Goal: Task Accomplishment & Management: Complete application form

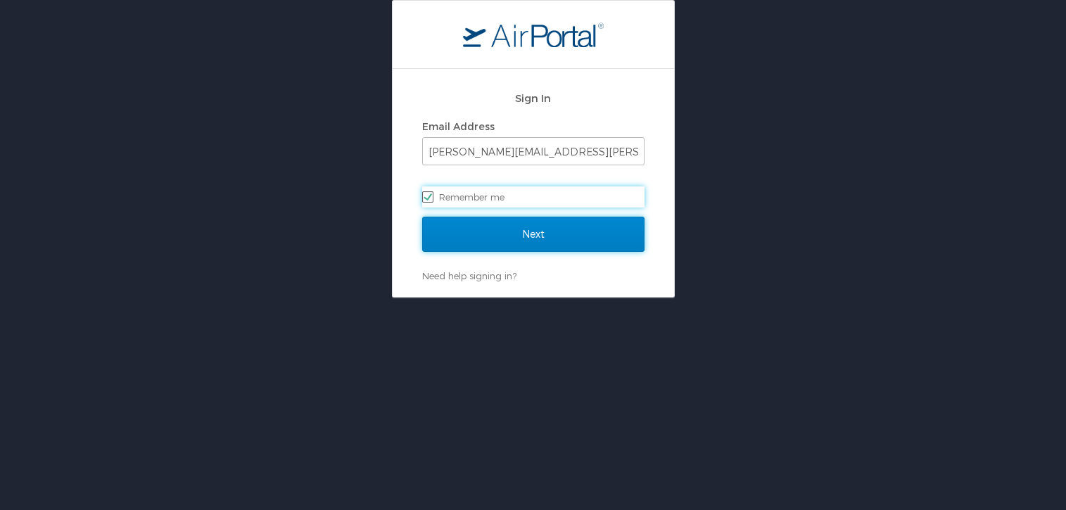
click at [464, 243] on input "Next" at bounding box center [533, 234] width 222 height 35
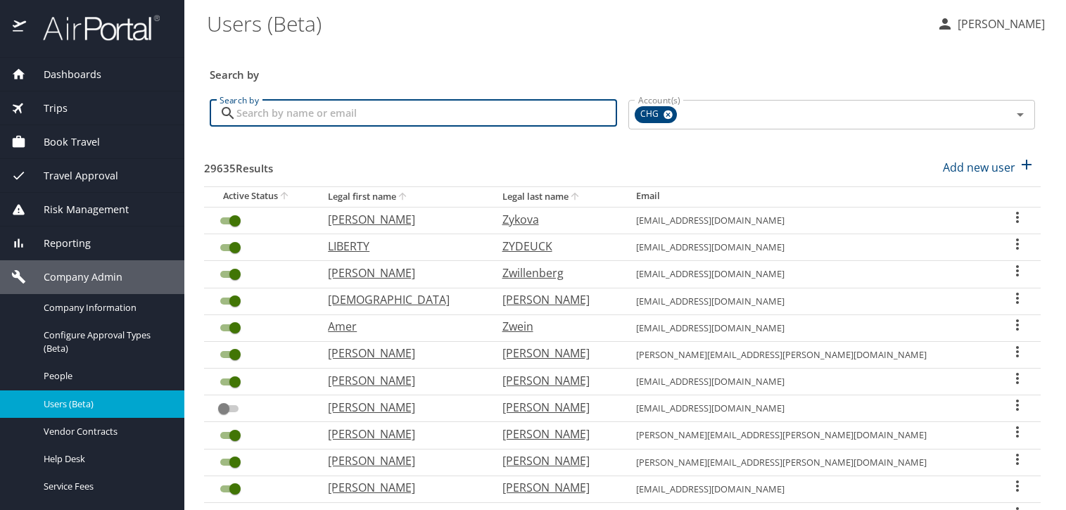
click at [376, 110] on input "Search by" at bounding box center [426, 113] width 381 height 27
paste input "[EMAIL_ADDRESS][DOMAIN_NAME]"
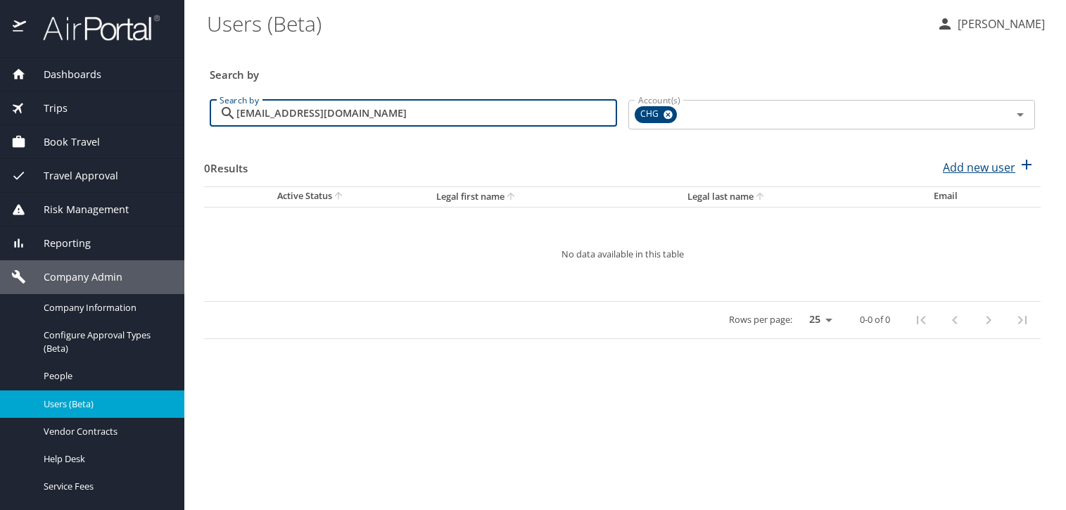
type input "[EMAIL_ADDRESS][DOMAIN_NAME]"
click at [966, 167] on p "Add new user" at bounding box center [979, 167] width 72 height 17
select select "US"
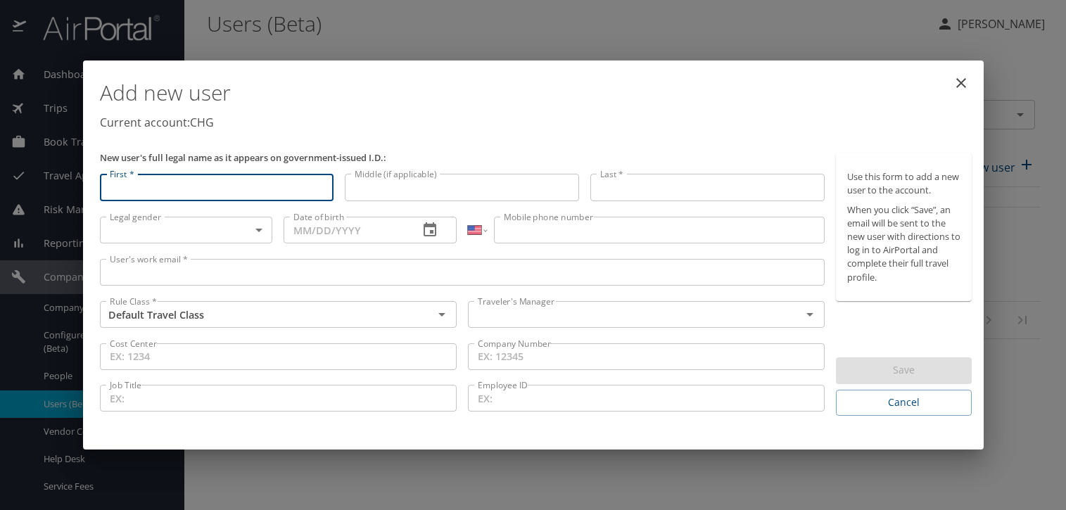
click at [388, 272] on input "User's work email *" at bounding box center [462, 272] width 725 height 27
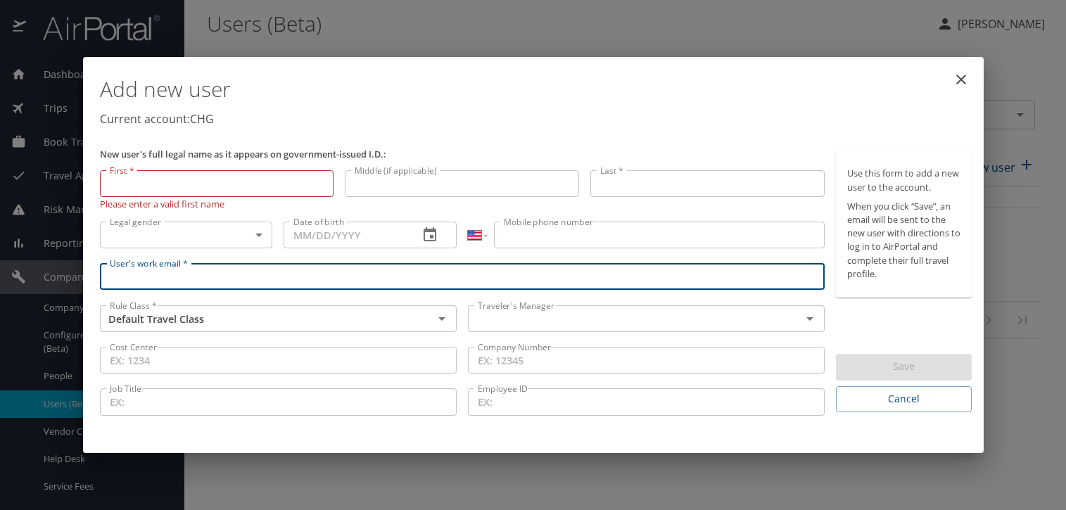
paste input "[EMAIL_ADDRESS][DOMAIN_NAME]"
type input "[EMAIL_ADDRESS][DOMAIN_NAME]"
click at [182, 192] on input "First *" at bounding box center [217, 183] width 234 height 27
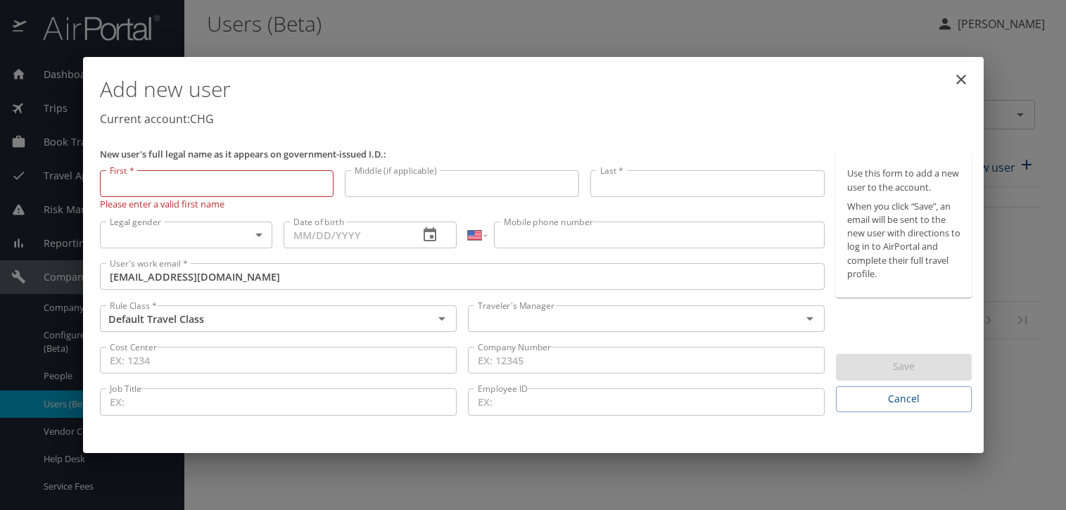
click at [704, 193] on input "Last *" at bounding box center [707, 183] width 234 height 27
paste input "[PERSON_NAME]"
type input "[PERSON_NAME]"
click at [161, 171] on input "First *" at bounding box center [217, 183] width 234 height 27
paste input "[PERSON_NAME]"
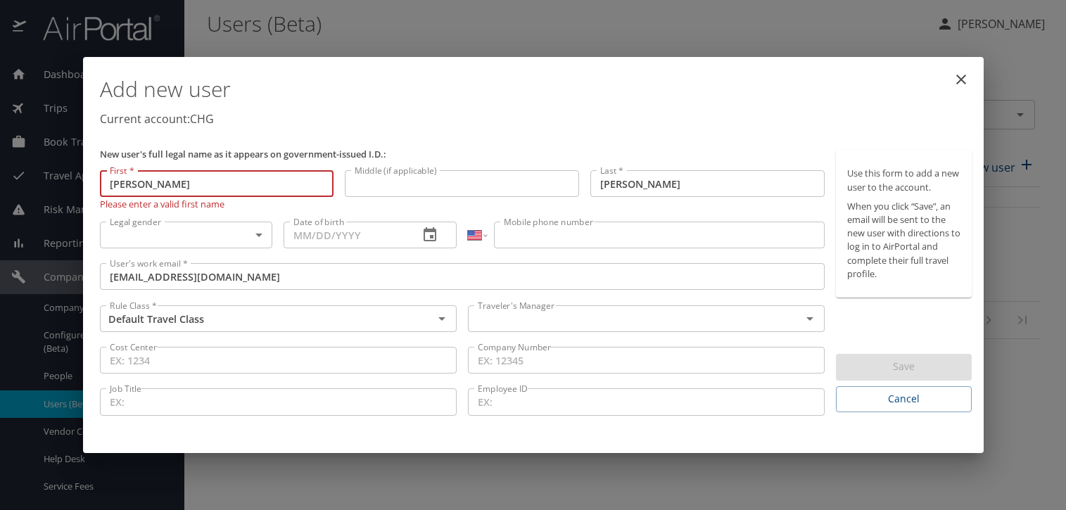
type input "[PERSON_NAME]"
click at [156, 246] on body "Dashboards AirPortal 360™ Manager My Travel Dashboard Trips Airtinerary® Lookup…" at bounding box center [533, 255] width 1066 height 510
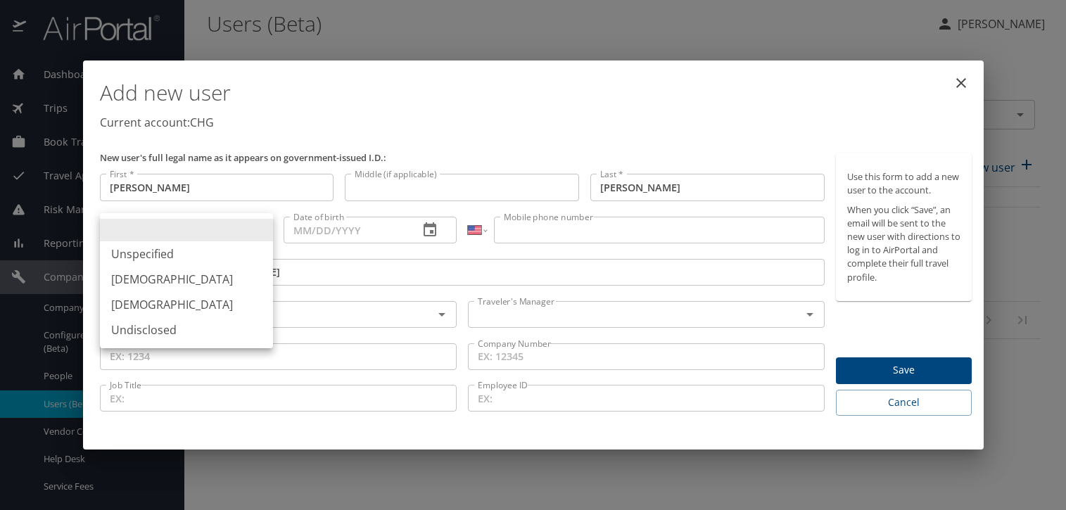
click at [157, 284] on li "[DEMOGRAPHIC_DATA]" at bounding box center [186, 279] width 173 height 25
type input "[DEMOGRAPHIC_DATA]"
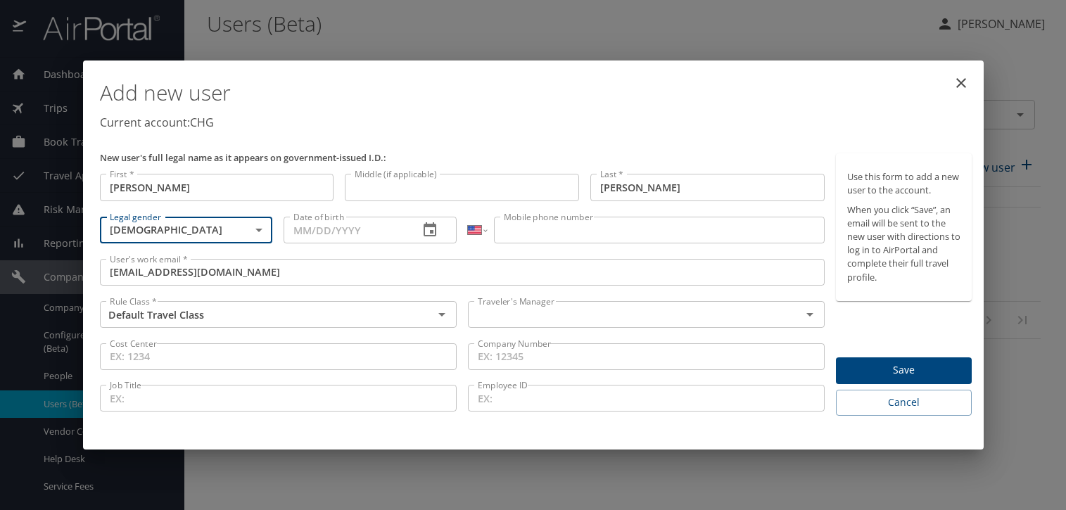
click at [314, 236] on input "Date of birth" at bounding box center [346, 230] width 124 height 27
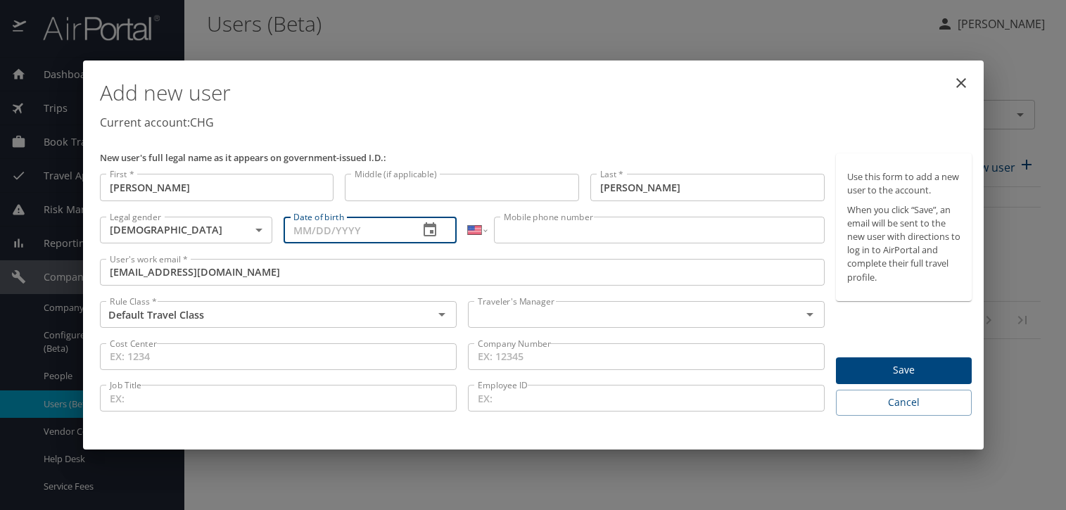
type input "6_/__/____"
type input "[DATE]"
drag, startPoint x: 512, startPoint y: 232, endPoint x: 494, endPoint y: 242, distance: 20.2
click at [511, 231] on input "Mobile phone number" at bounding box center [659, 230] width 331 height 27
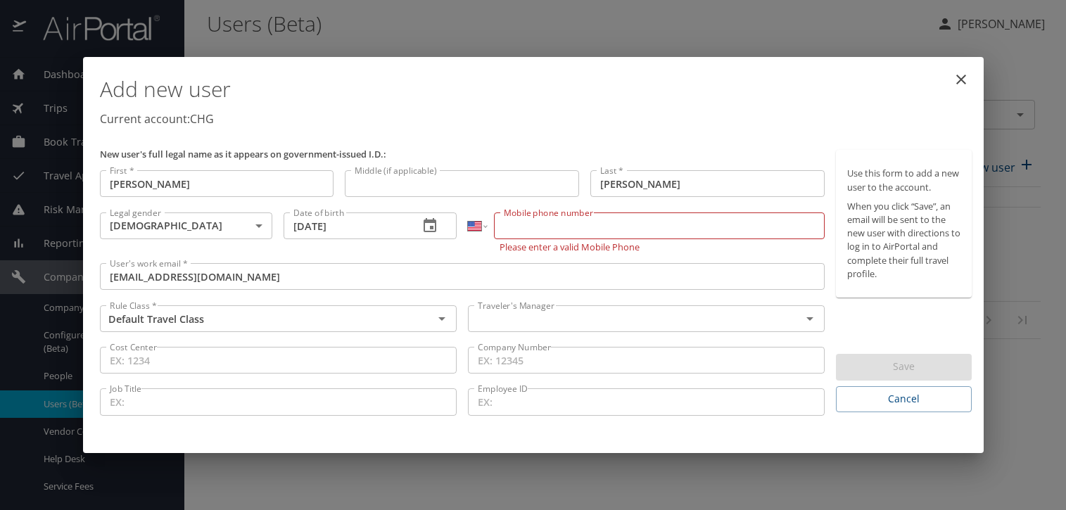
click at [550, 225] on input "Mobile phone number" at bounding box center [659, 225] width 331 height 27
paste input "[PHONE_NUMBER]"
type input "[PHONE_NUMBER]"
click at [516, 324] on input "text" at bounding box center [625, 319] width 307 height 18
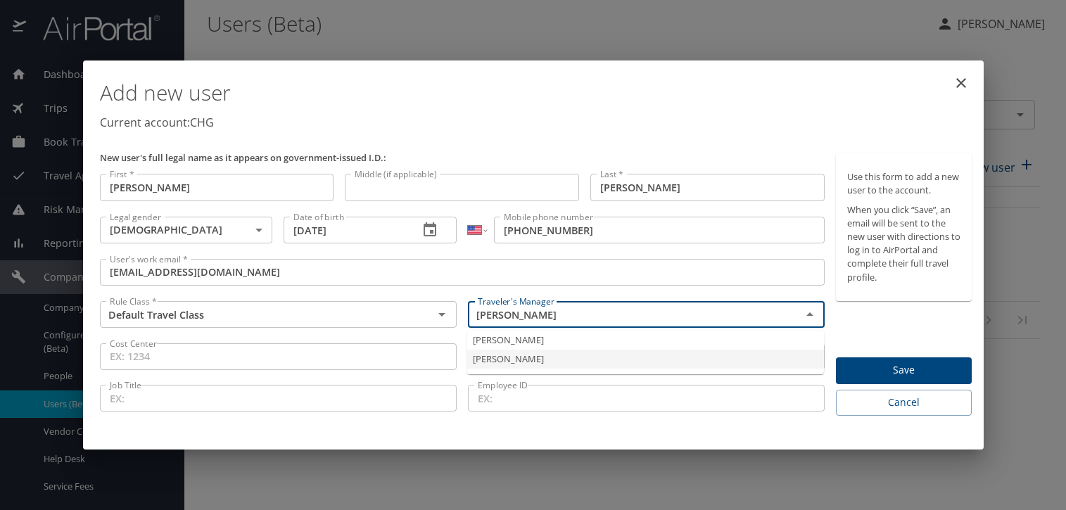
click at [516, 360] on li "[PERSON_NAME]" at bounding box center [645, 359] width 357 height 19
type input "[PERSON_NAME]"
click at [902, 371] on span "Save" at bounding box center [903, 371] width 113 height 18
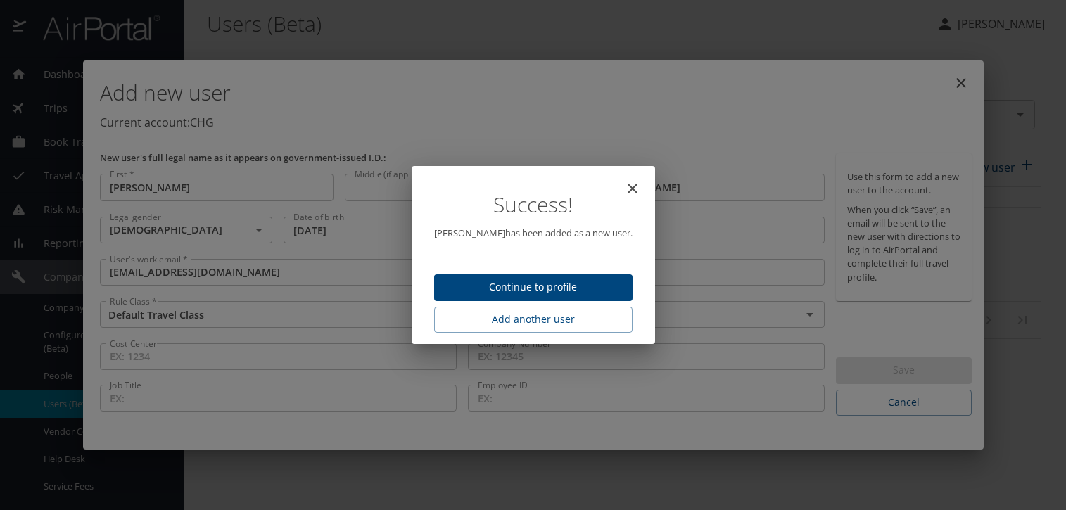
click at [513, 279] on span "Continue to profile" at bounding box center [533, 288] width 176 height 18
select select "US"
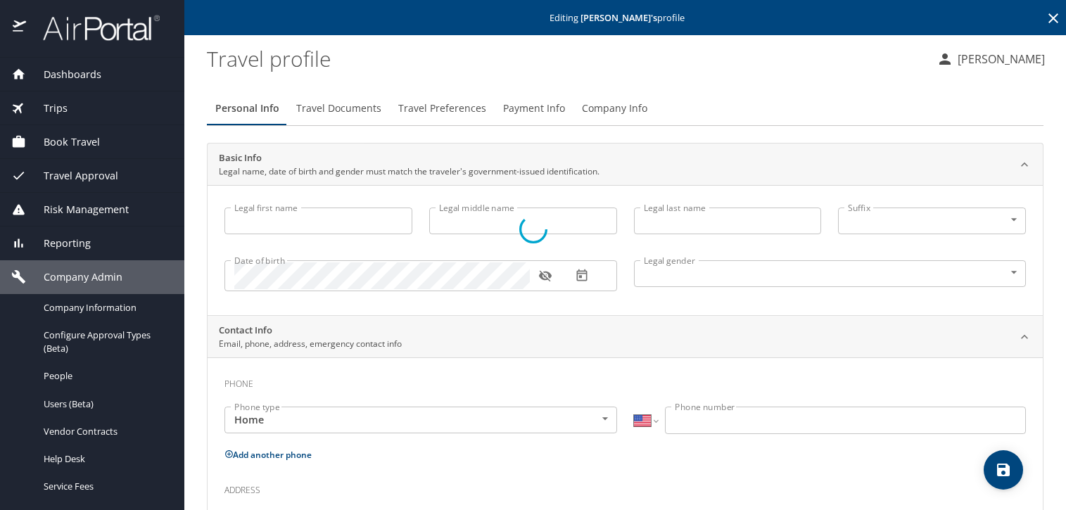
type input "[PERSON_NAME]"
type input "[DEMOGRAPHIC_DATA]"
select select "US"
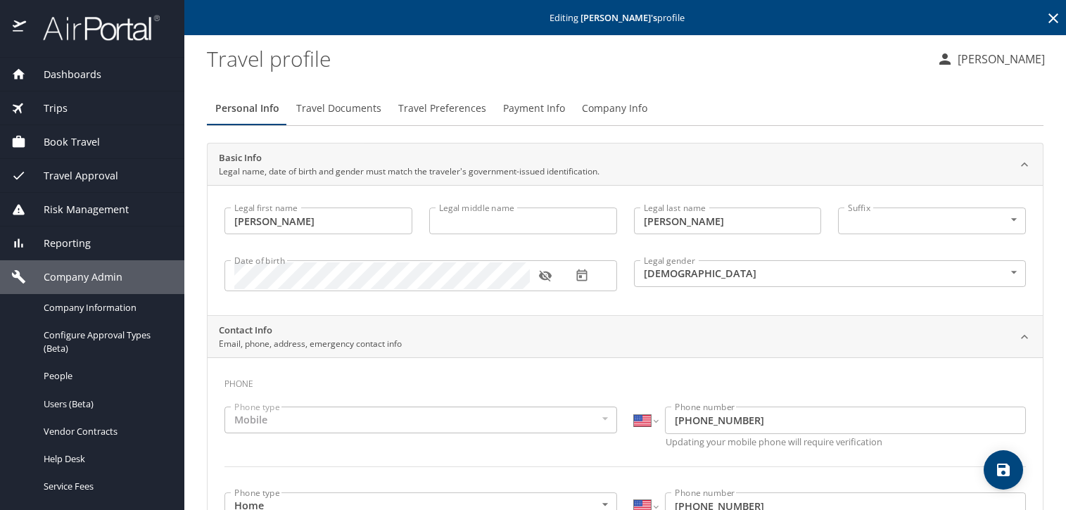
click at [330, 116] on span "Travel Documents" at bounding box center [338, 109] width 85 height 18
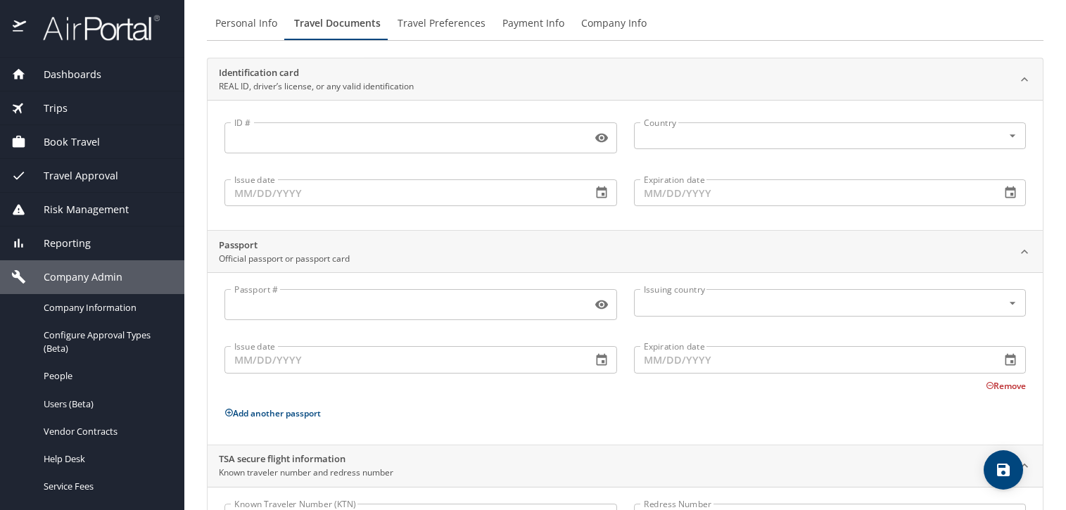
scroll to position [168, 0]
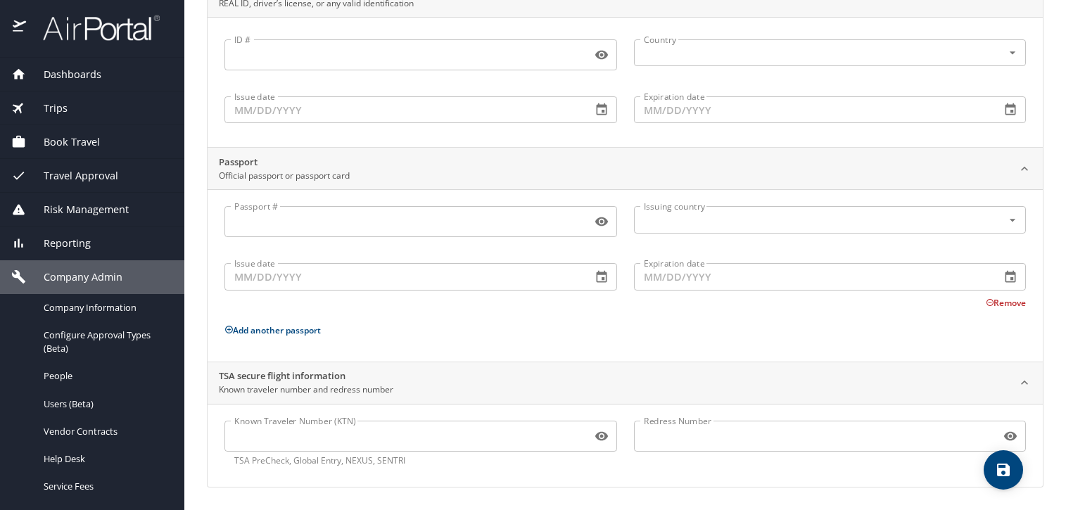
click at [378, 436] on input "Known Traveler Number (KTN)" at bounding box center [405, 436] width 362 height 27
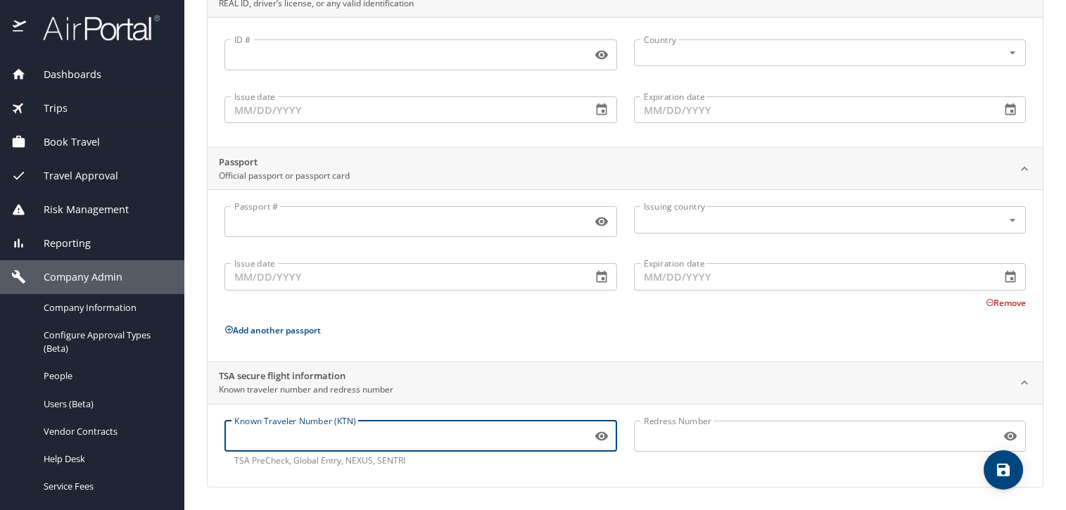
paste input "TT13HN365"
type input "TT13HN365"
click at [1009, 460] on button "save" at bounding box center [1003, 469] width 39 height 39
